Goal: Download file/media

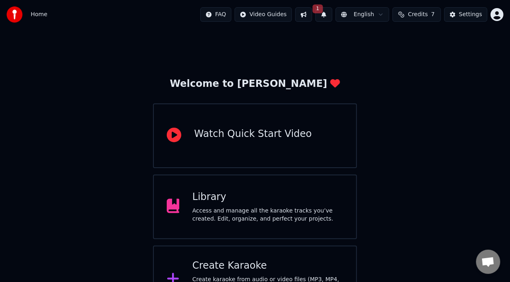
click at [317, 207] on div "Access and manage all the karaoke tracks you’ve created. Edit, organize, and pe…" at bounding box center [267, 215] width 151 height 16
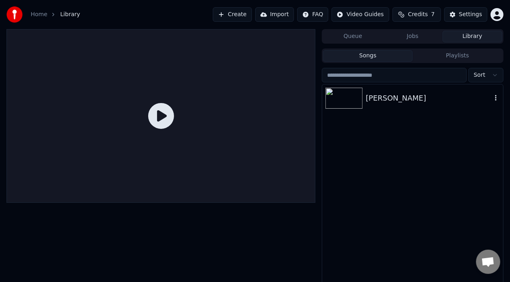
click at [458, 101] on div "[PERSON_NAME]" at bounding box center [429, 98] width 126 height 11
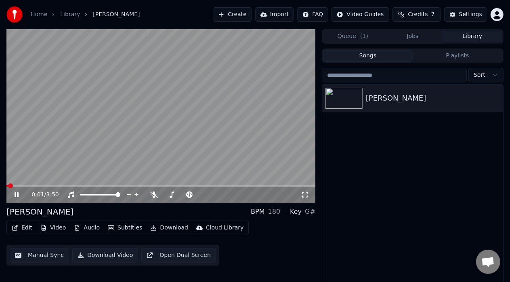
click at [208, 130] on video at bounding box center [160, 116] width 309 height 174
click at [155, 192] on icon at bounding box center [154, 194] width 8 height 6
click at [154, 144] on video at bounding box center [160, 116] width 309 height 174
click at [115, 254] on button "Download Video" at bounding box center [105, 255] width 66 height 15
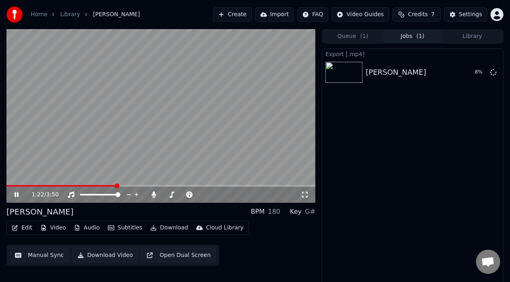
click at [183, 140] on video at bounding box center [160, 116] width 309 height 174
click at [477, 73] on button "Show" at bounding box center [472, 72] width 29 height 15
